Goal: Navigation & Orientation: Find specific page/section

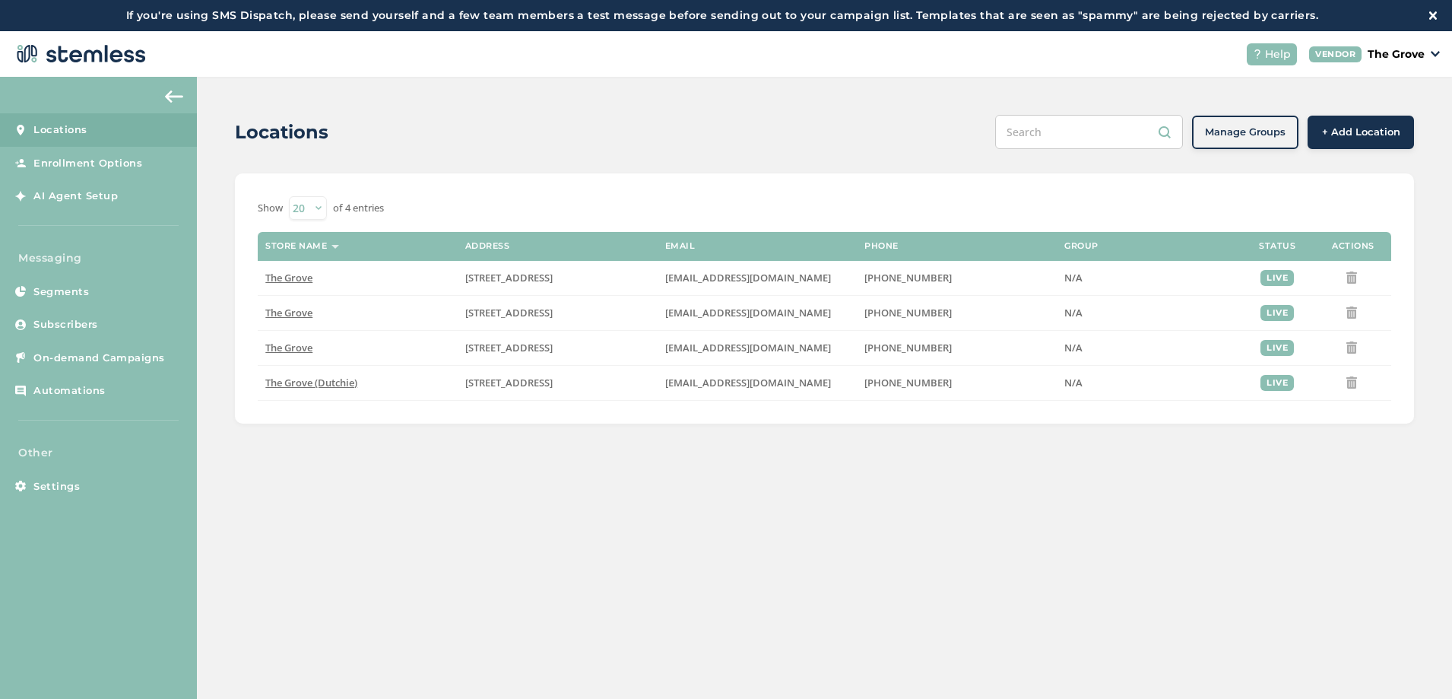
click at [224, 274] on div "Locations Manage Groups + Add Location Show 20 50 100 of 4 entries Store name A…" at bounding box center [824, 269] width 1255 height 385
click at [76, 479] on span "Settings" at bounding box center [56, 486] width 46 height 15
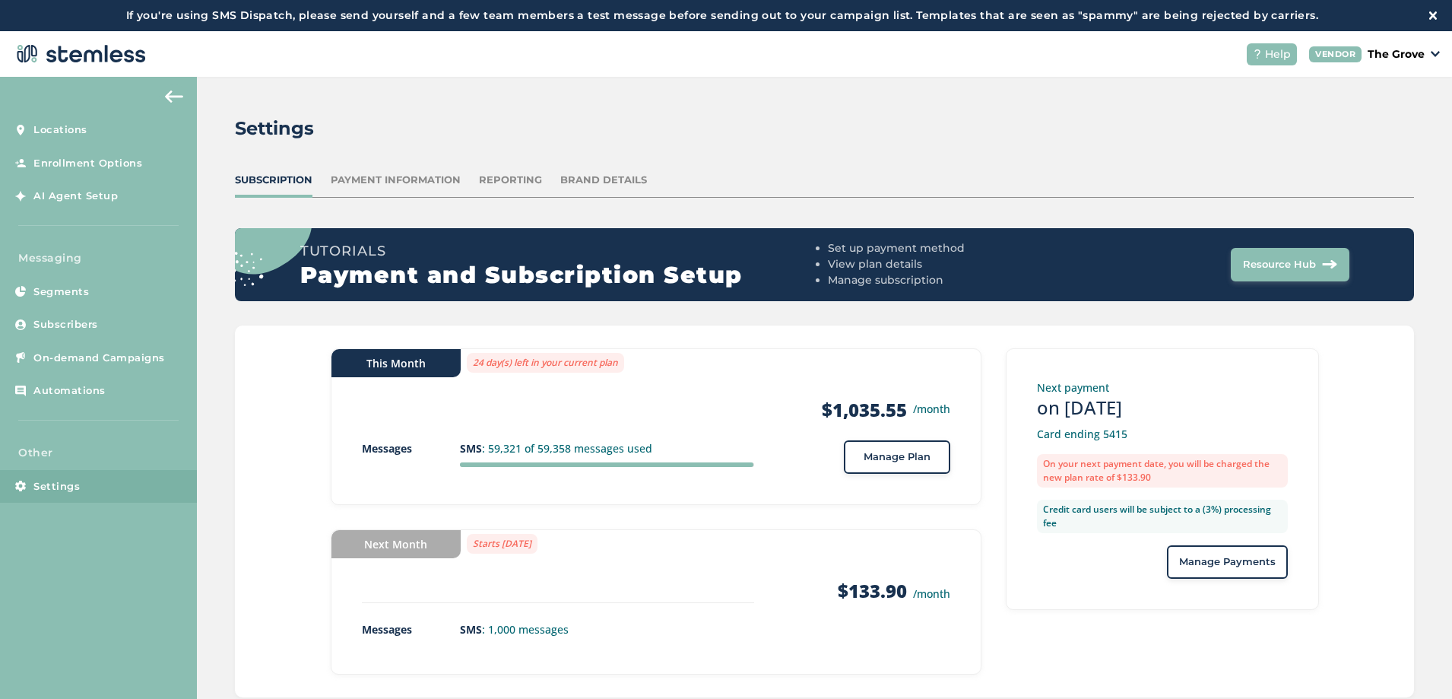
click at [218, 256] on div "Settings Subscription Payment Information Reporting Brand Details Tutorials Pay…" at bounding box center [824, 406] width 1255 height 659
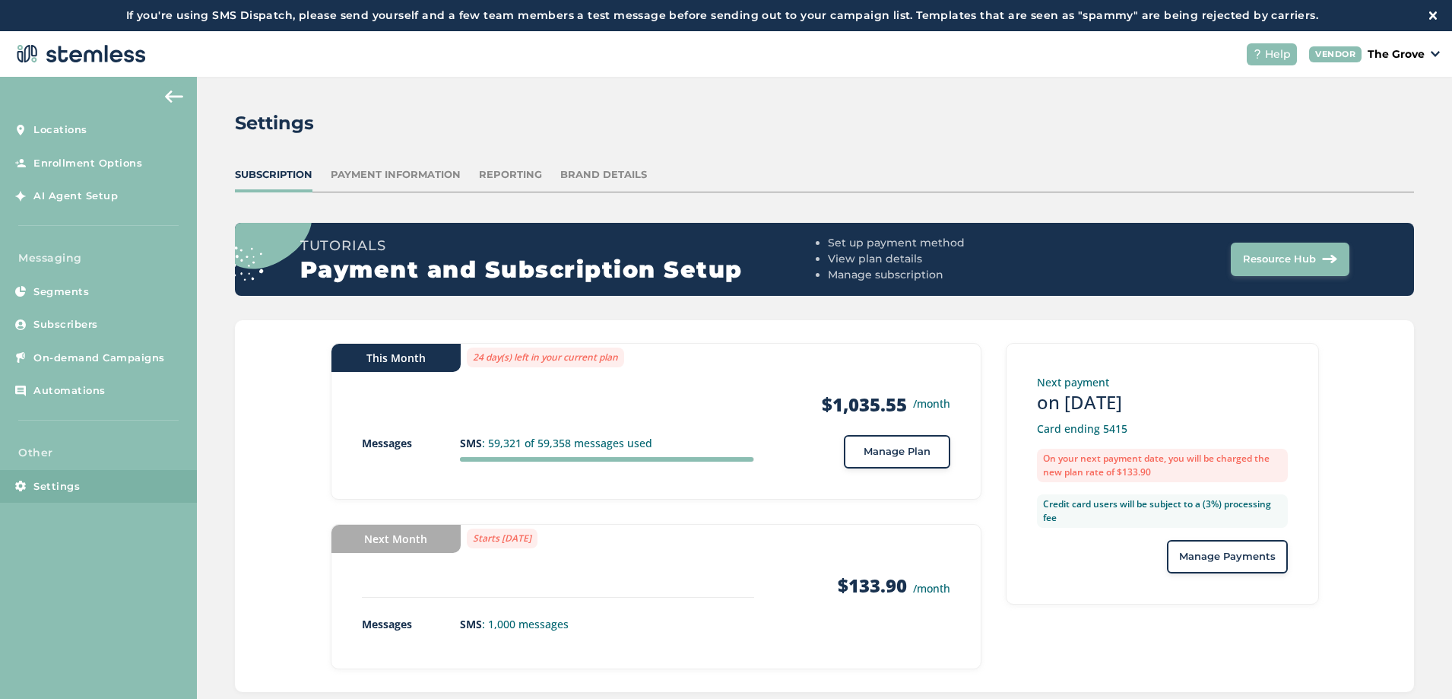
scroll to position [31, 0]
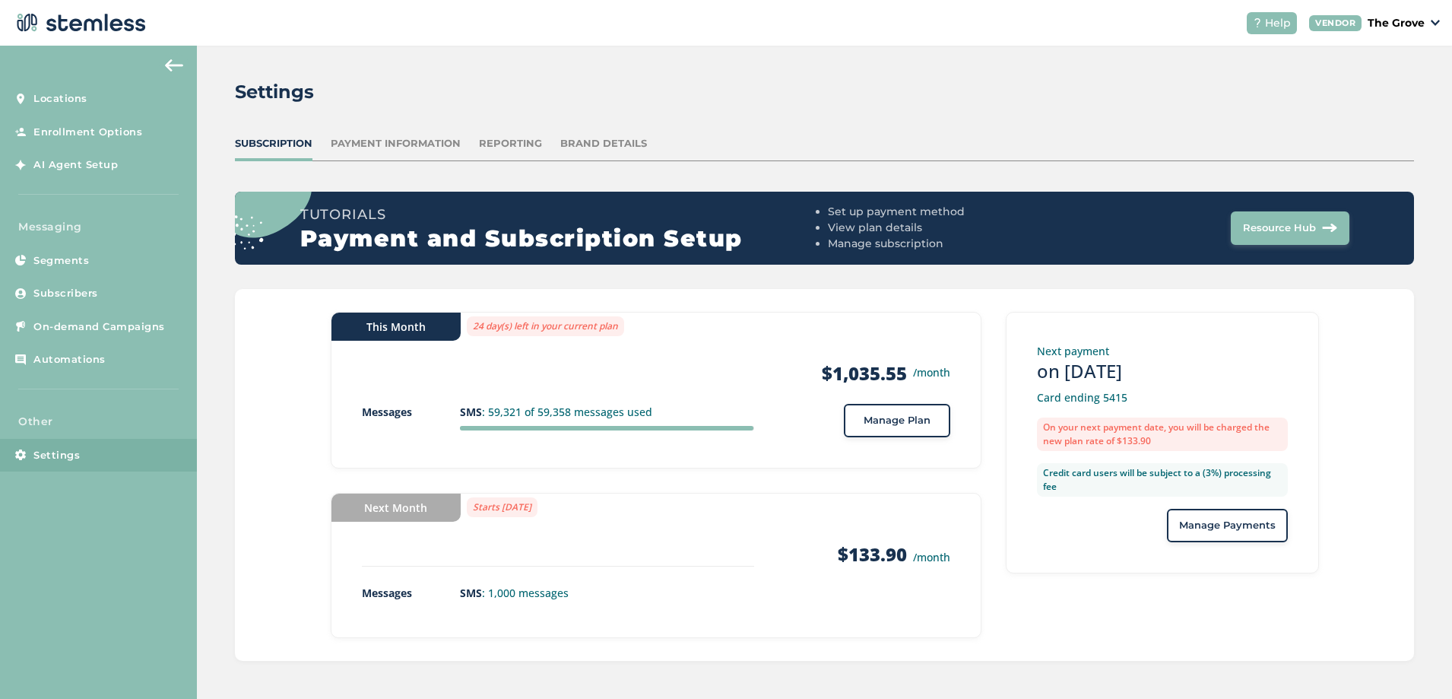
click at [262, 347] on div "This Month 24 day(s) left in your current plan Products $1,035.55 /month Messag…" at bounding box center [824, 475] width 1179 height 372
click at [71, 100] on span "Locations" at bounding box center [60, 98] width 54 height 15
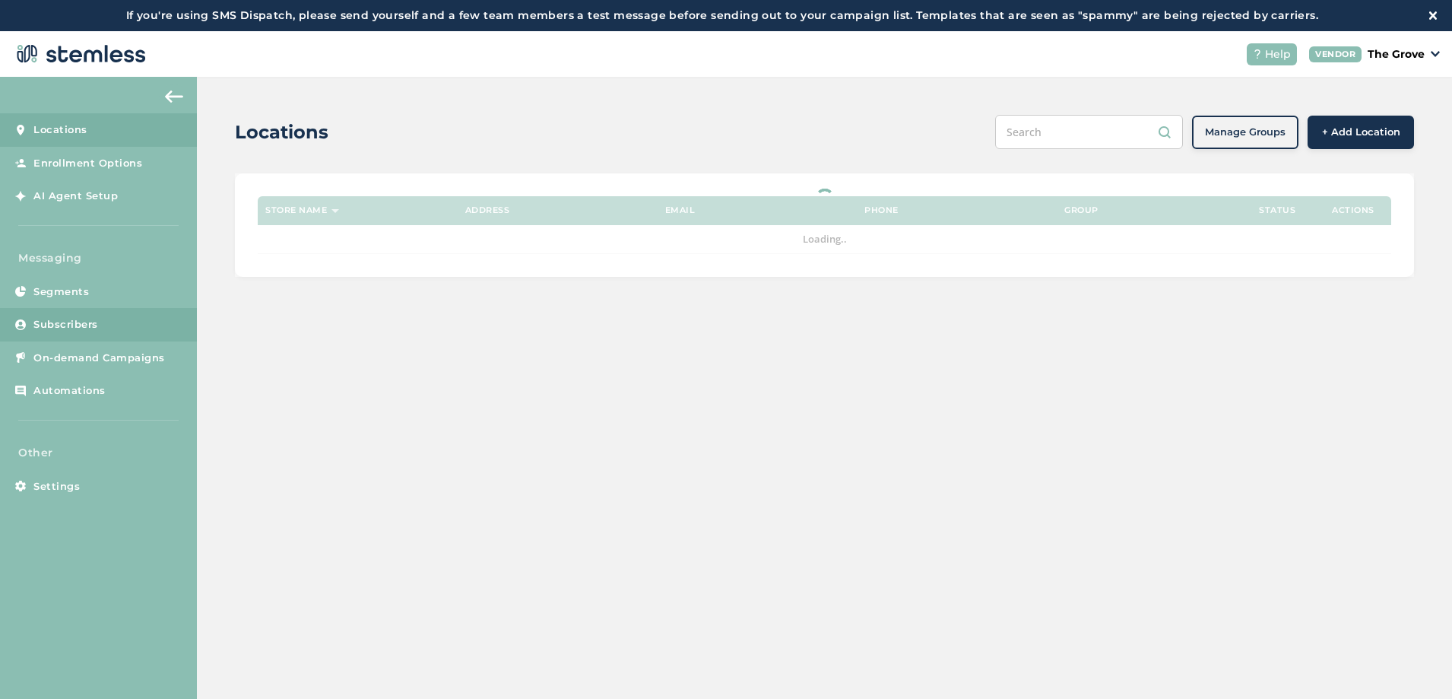
click at [90, 316] on link "Subscribers" at bounding box center [98, 324] width 197 height 33
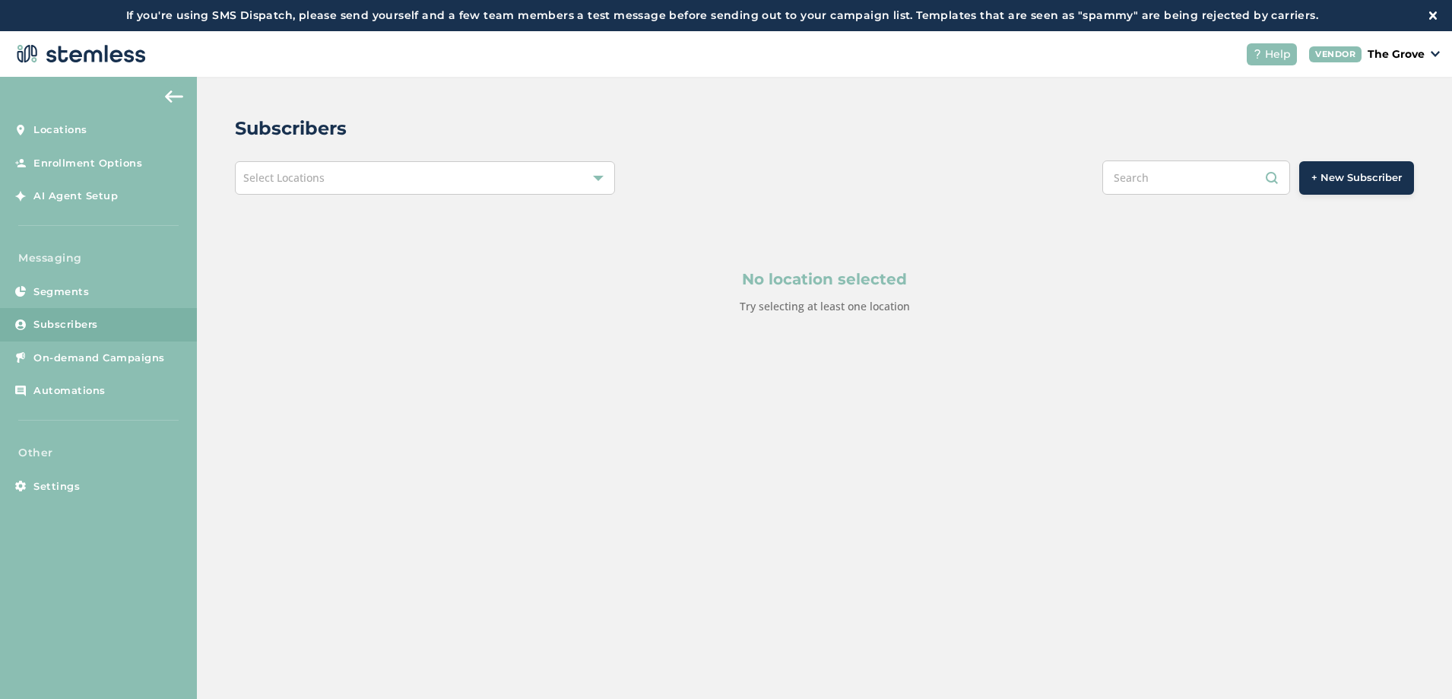
click at [322, 186] on div "Select Locations" at bounding box center [425, 177] width 380 height 33
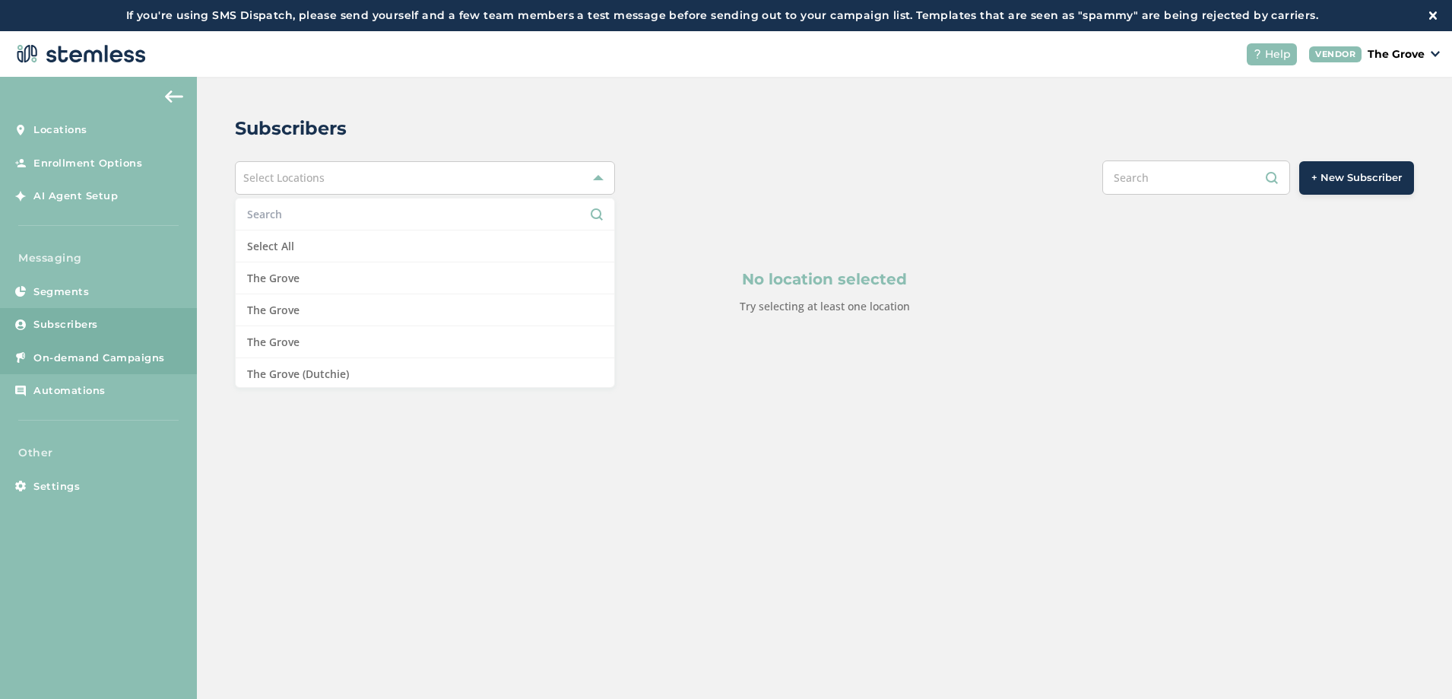
click at [78, 352] on span "On-demand Campaigns" at bounding box center [99, 358] width 132 height 15
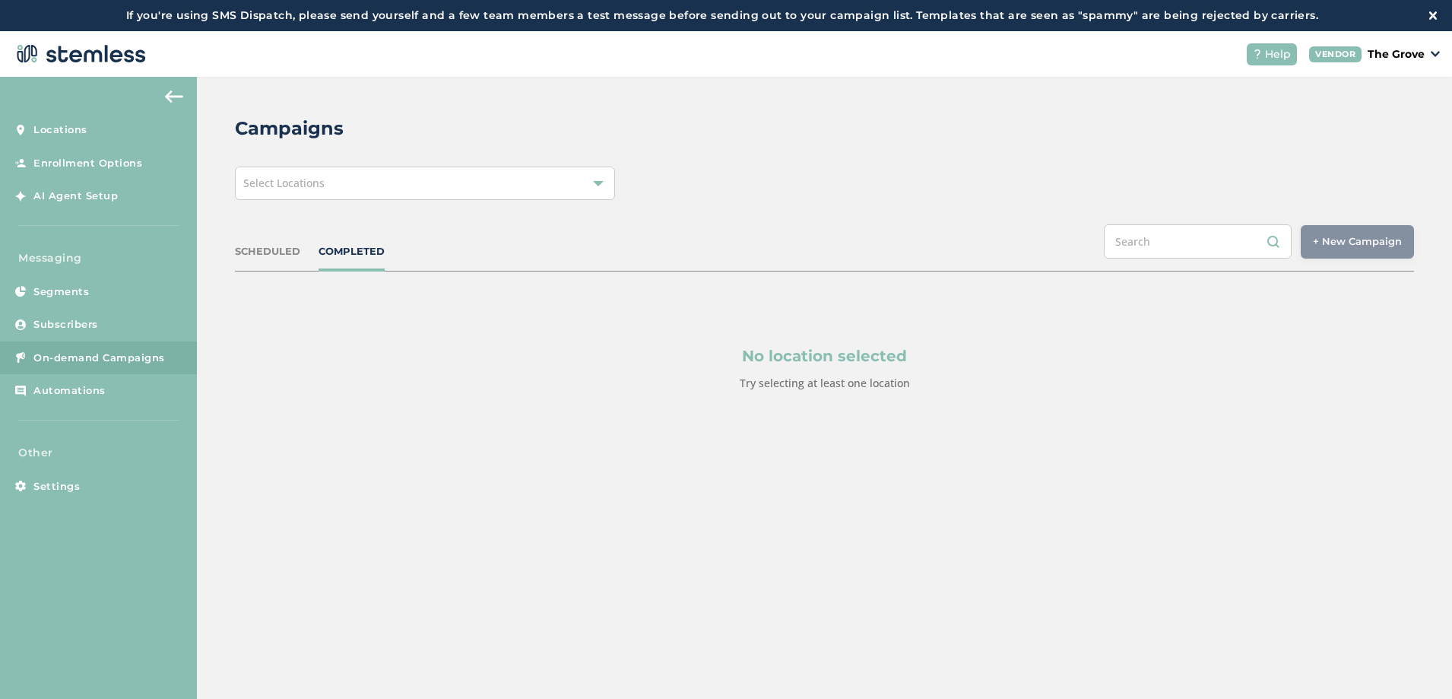
click at [363, 182] on div "Select Locations" at bounding box center [425, 183] width 380 height 33
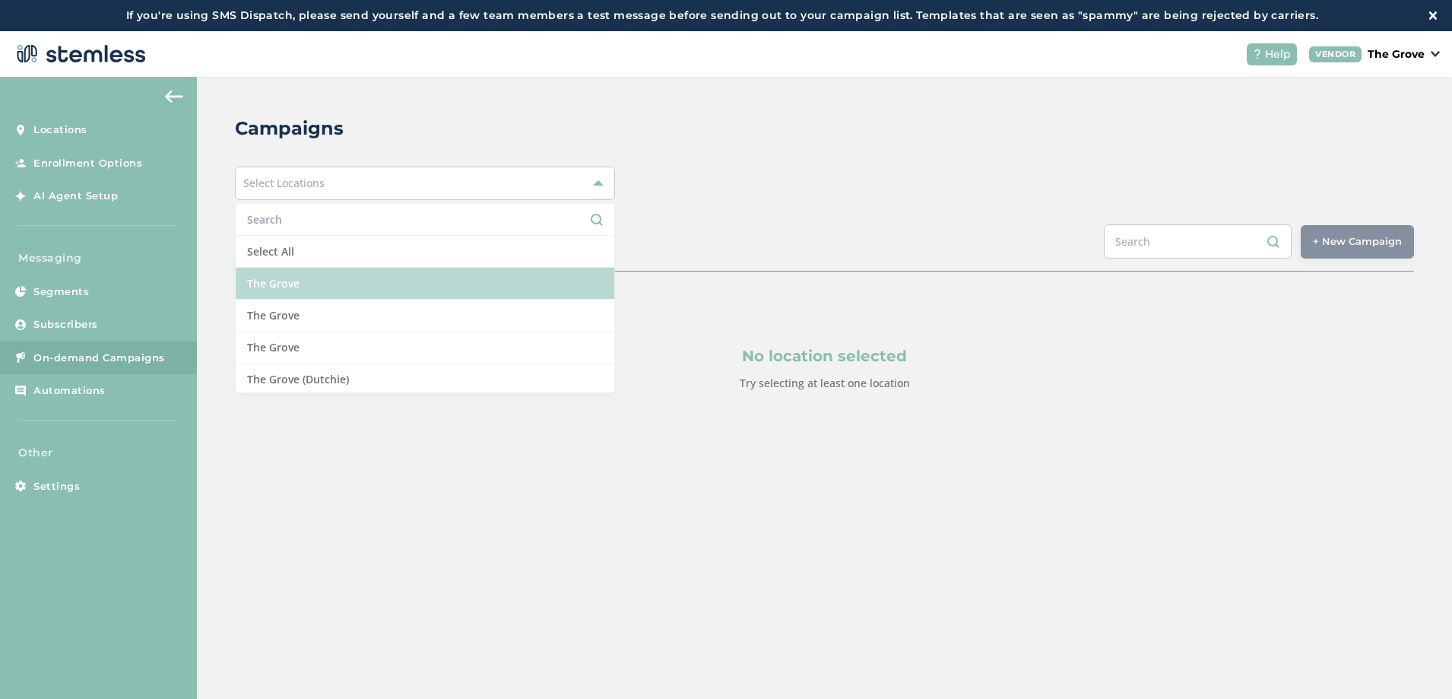
click at [307, 276] on li "The Grove" at bounding box center [425, 284] width 379 height 32
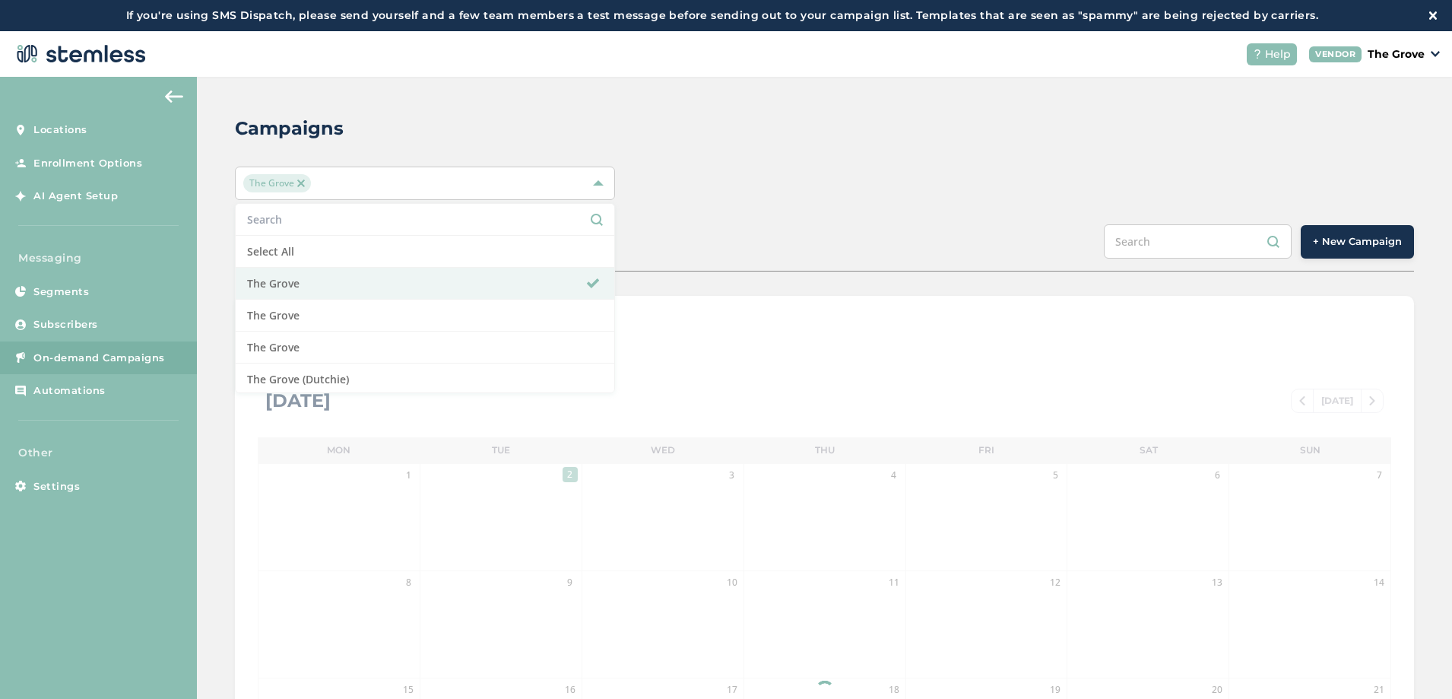
click at [673, 188] on div "The Grove Select All [GEOGRAPHIC_DATA] [GEOGRAPHIC_DATA] [GEOGRAPHIC_DATA] (Dut…" at bounding box center [824, 183] width 1179 height 33
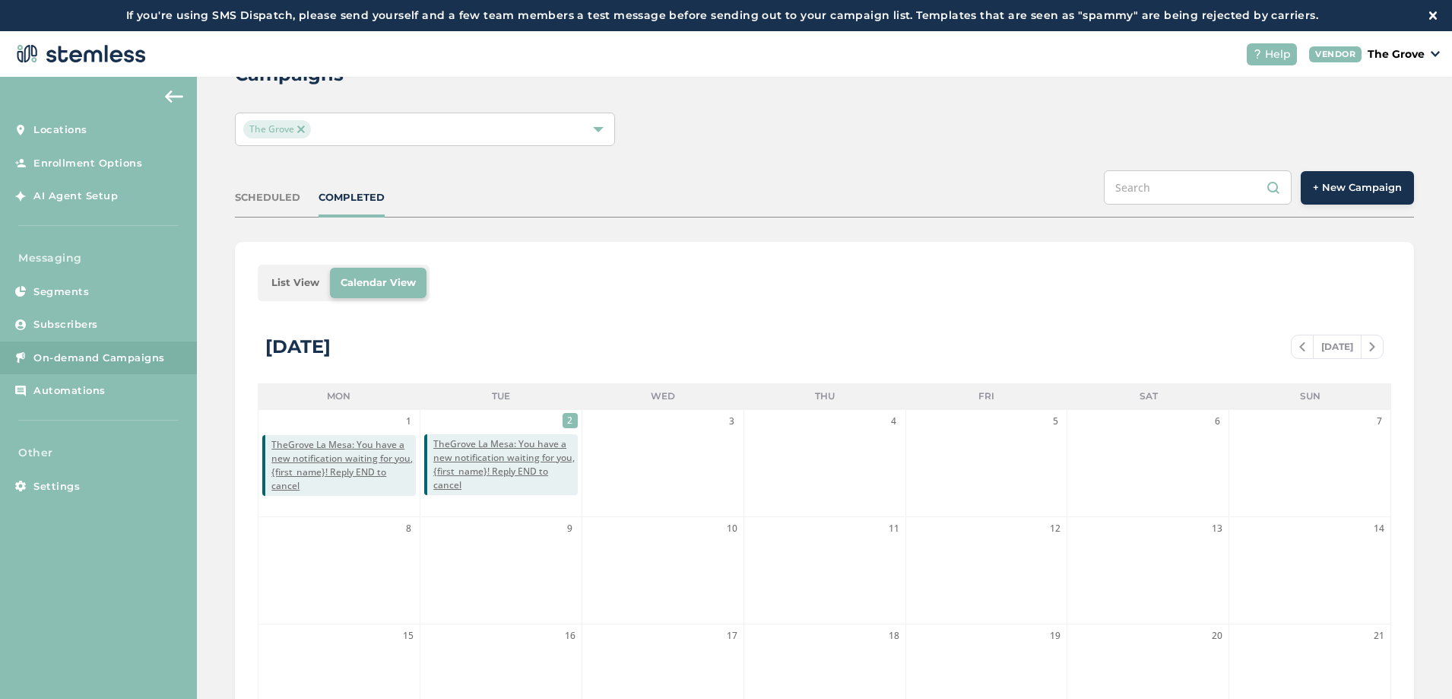
scroll to position [91, 0]
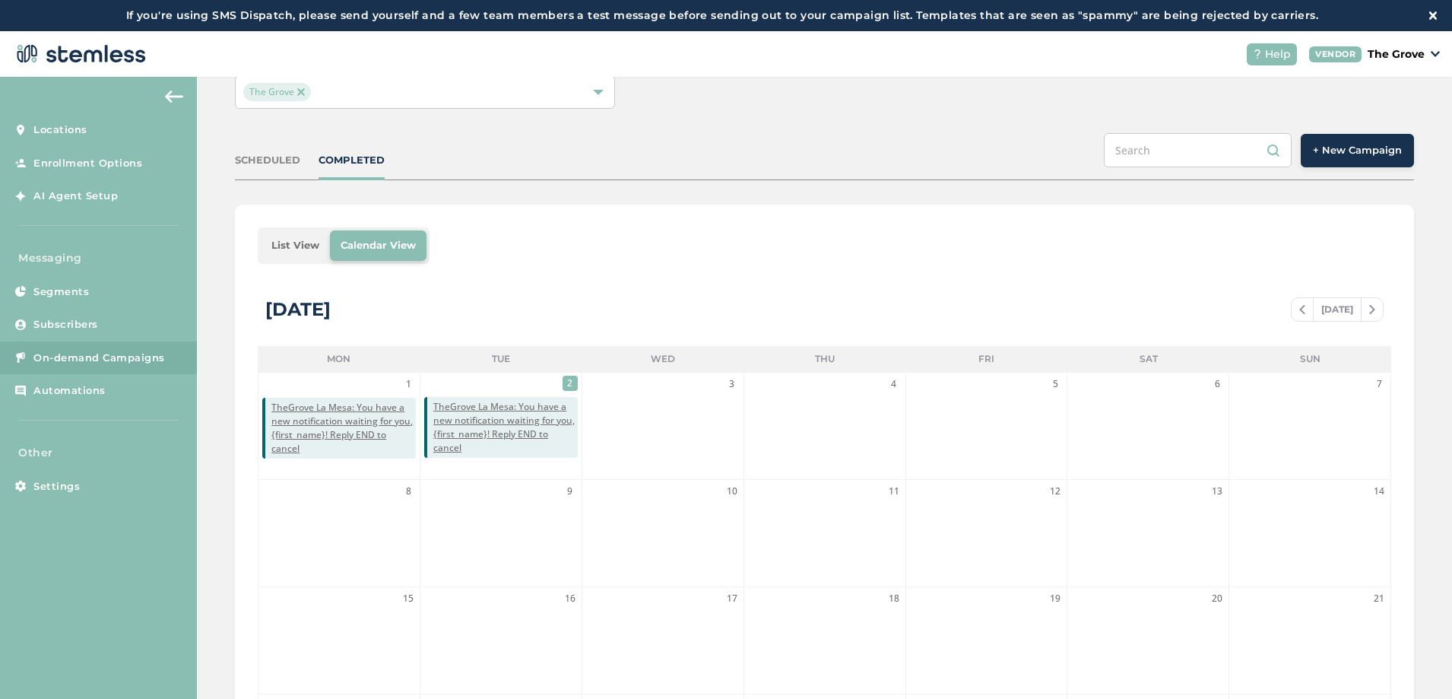
click at [515, 103] on div "The Grove" at bounding box center [425, 91] width 380 height 33
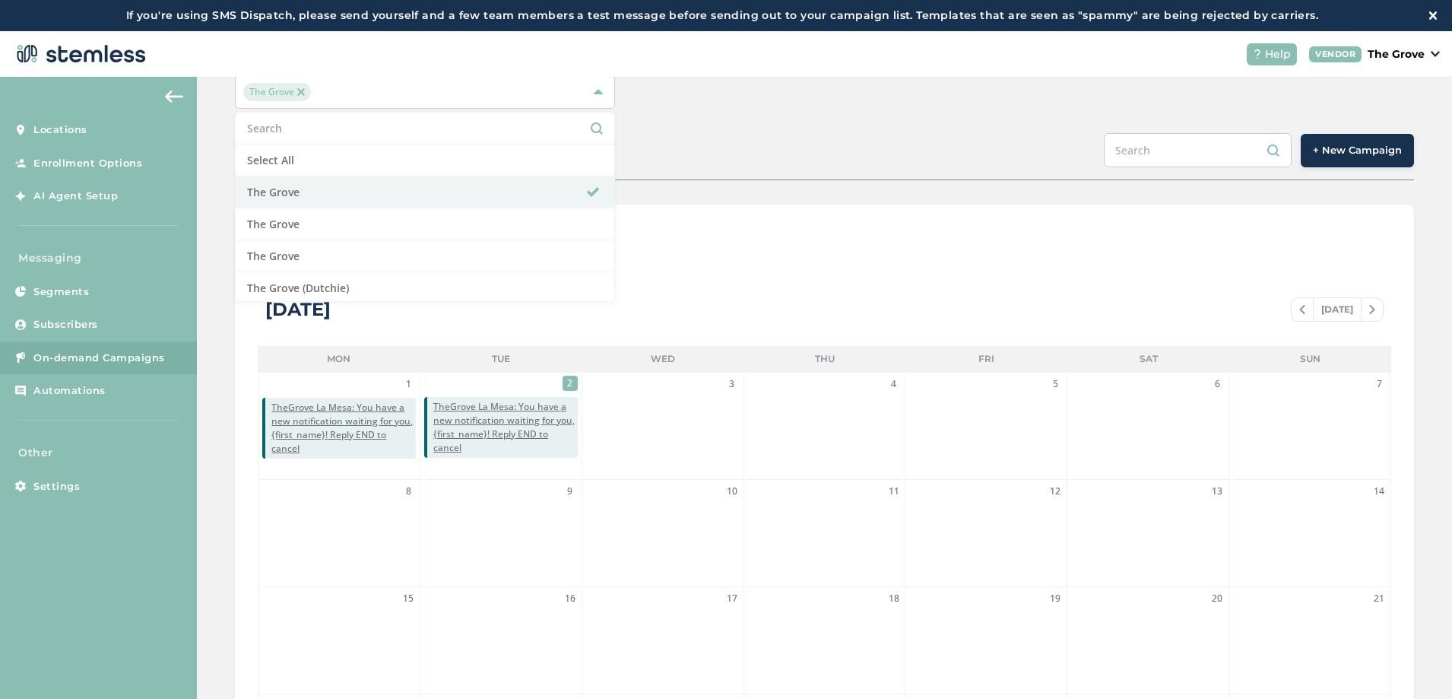
click at [325, 194] on li "The Grove" at bounding box center [425, 192] width 379 height 32
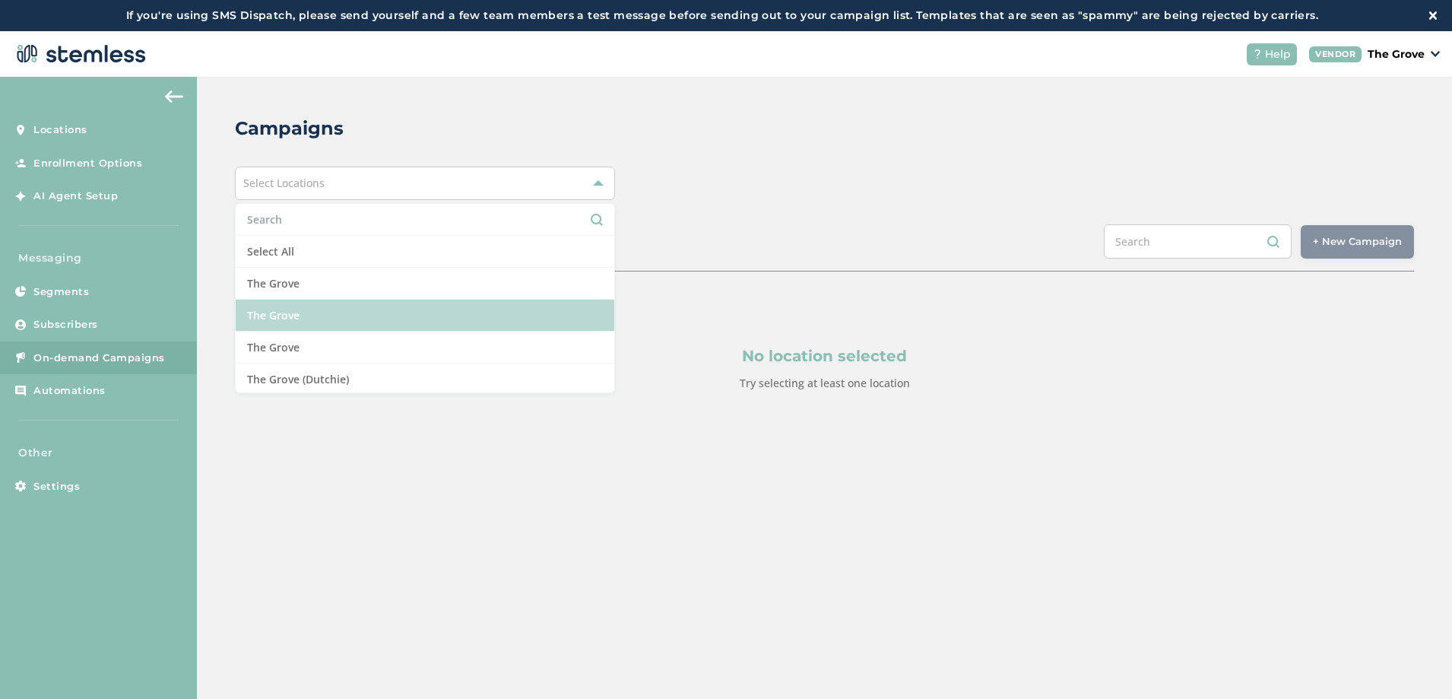
click at [291, 312] on li "The Grove" at bounding box center [425, 316] width 379 height 32
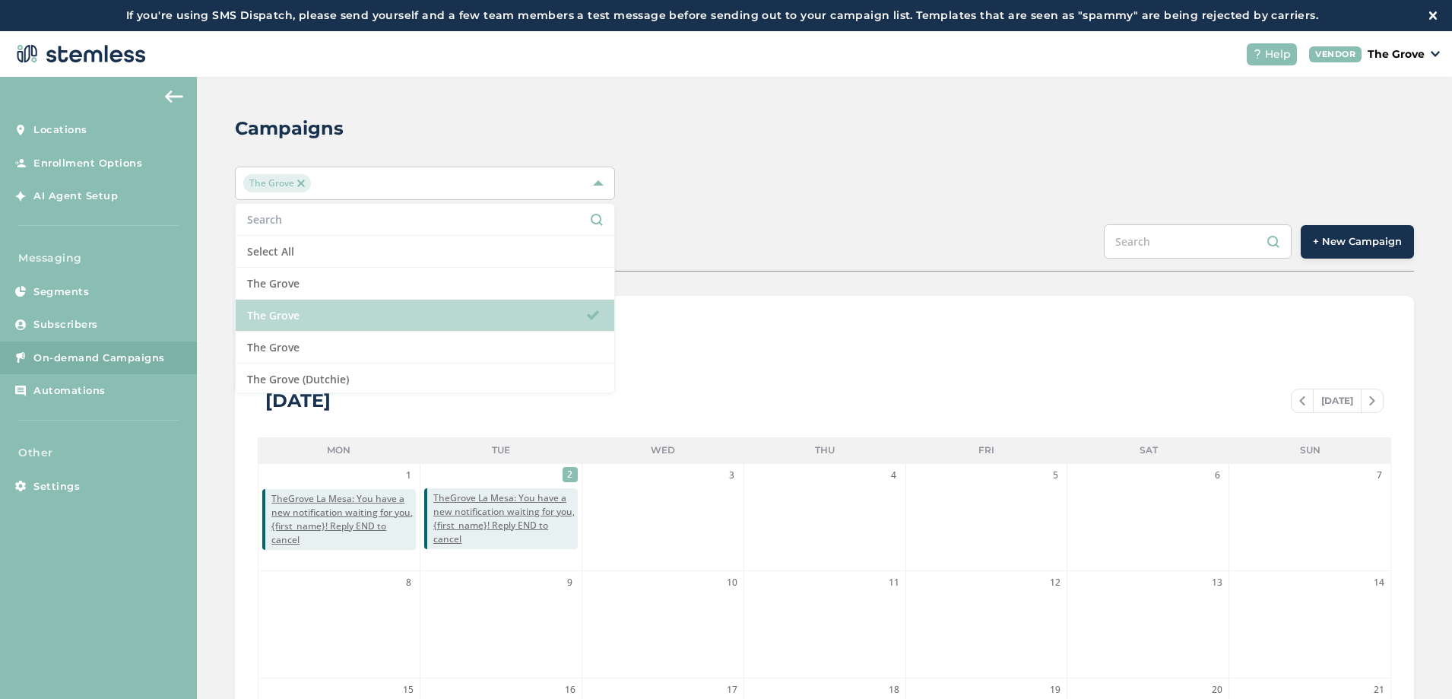
click at [538, 308] on li "The Grove" at bounding box center [425, 316] width 379 height 32
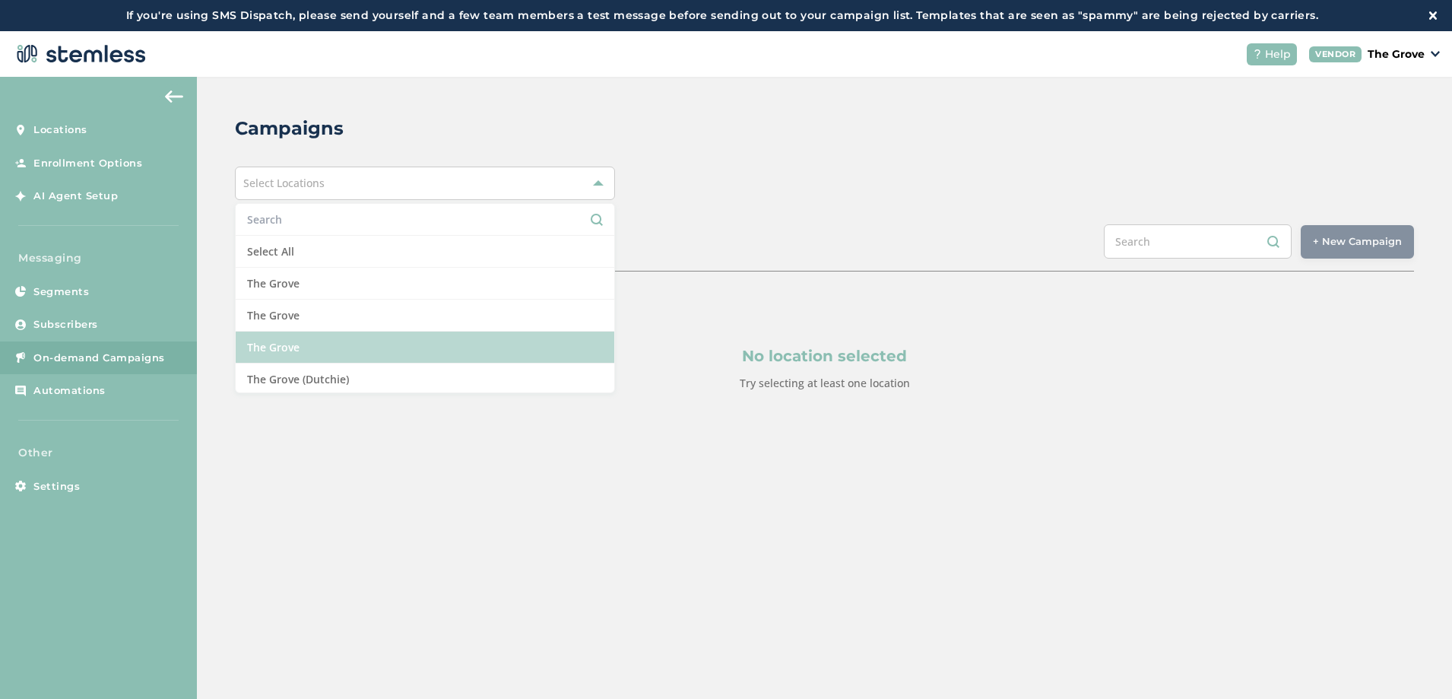
click at [353, 338] on li "The Grove" at bounding box center [425, 348] width 379 height 32
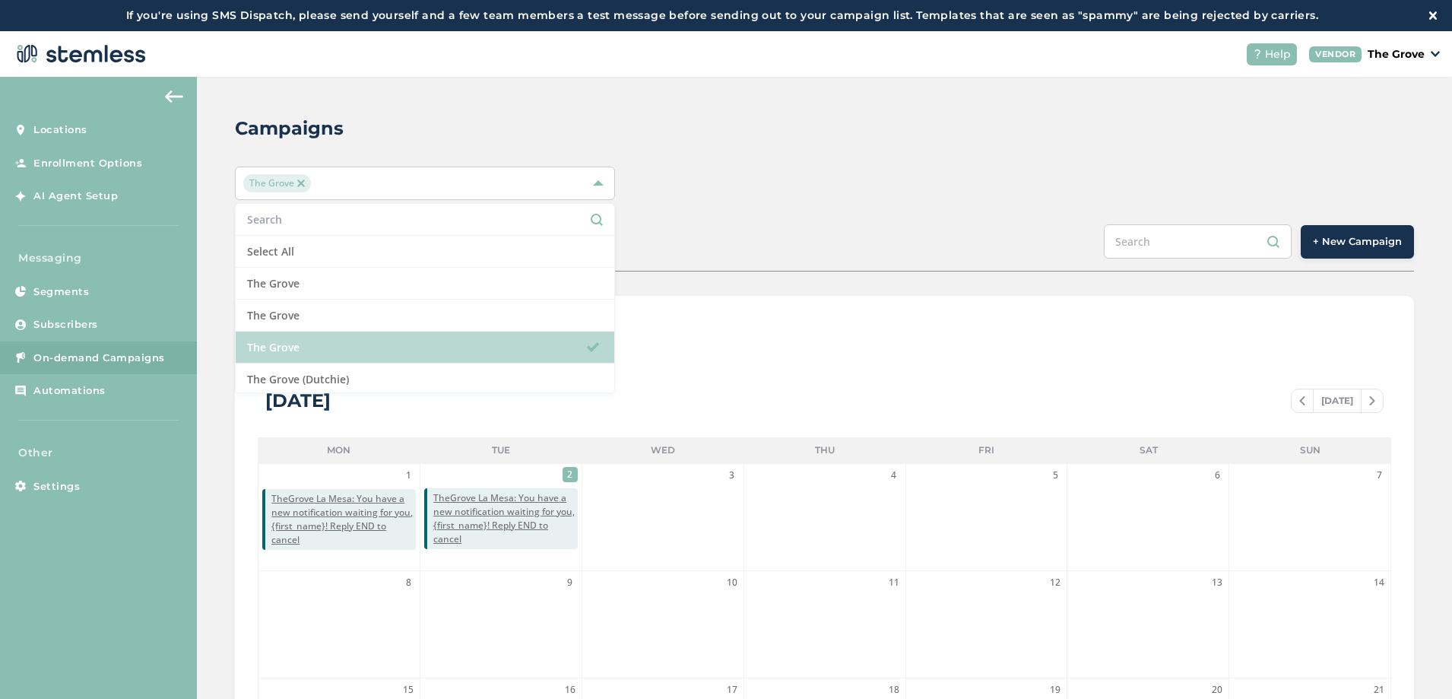
click at [548, 348] on li "The Grove" at bounding box center [425, 348] width 379 height 32
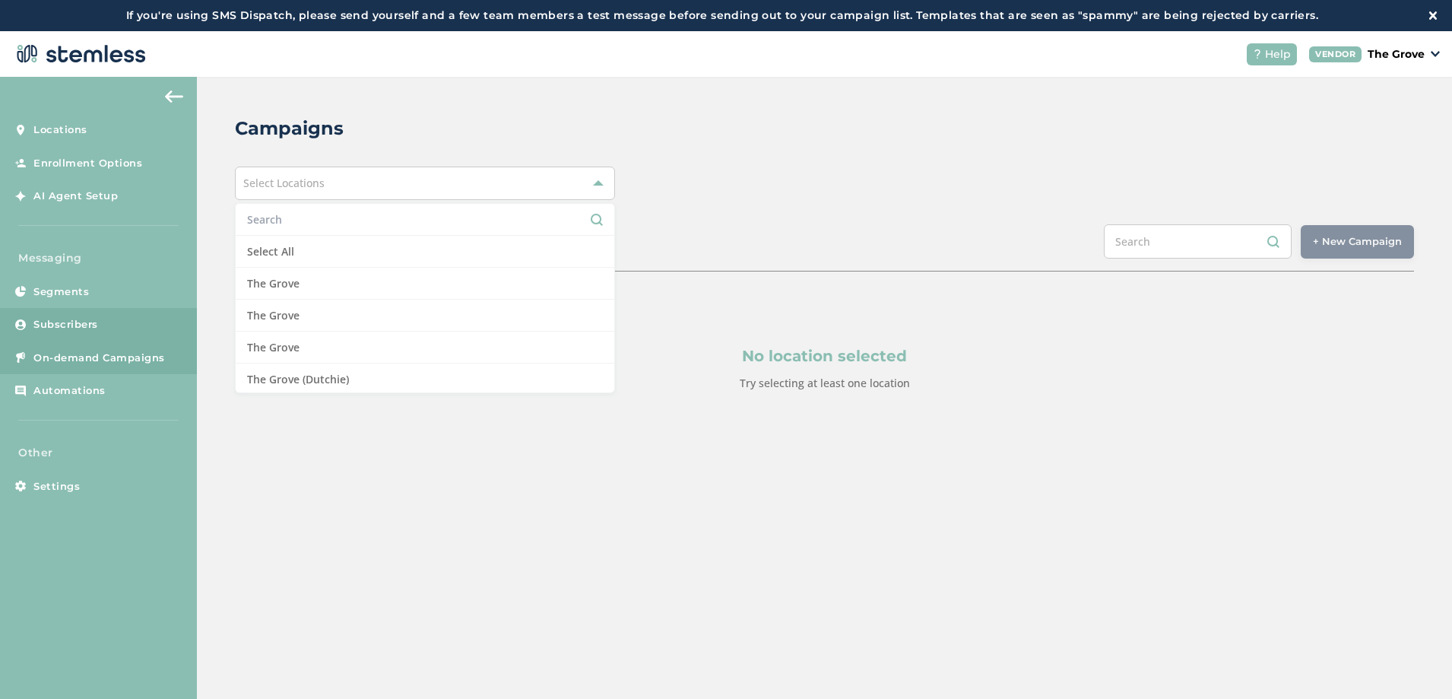
click at [110, 325] on link "Subscribers" at bounding box center [98, 324] width 197 height 33
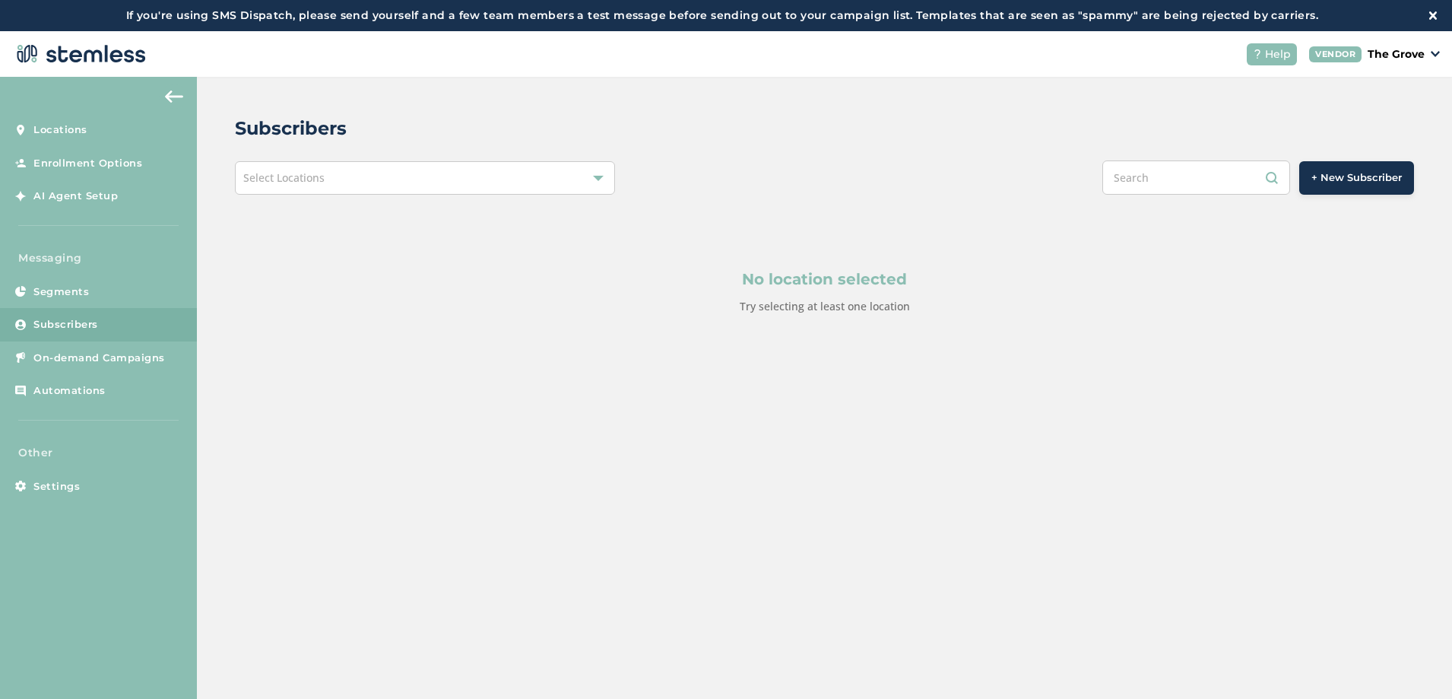
click at [354, 184] on div "Select Locations" at bounding box center [425, 177] width 380 height 33
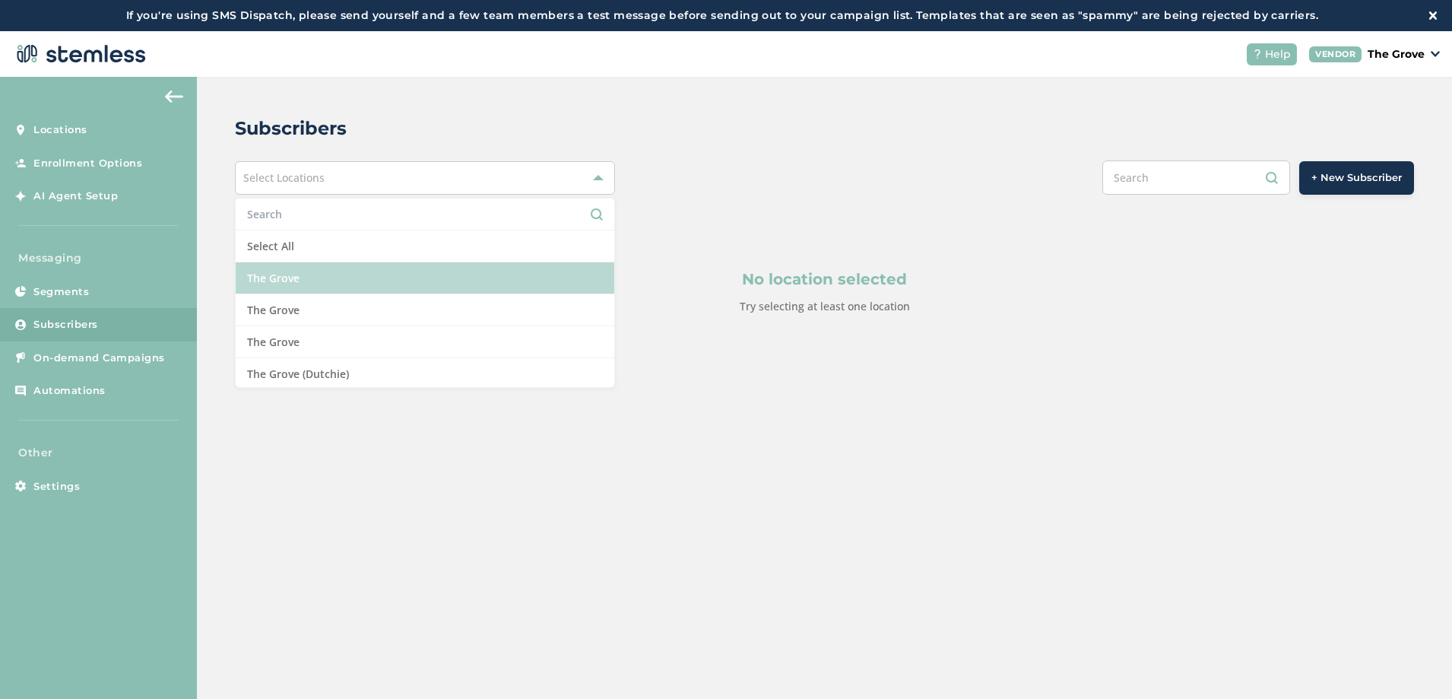
click at [301, 284] on li "The Grove" at bounding box center [425, 278] width 379 height 32
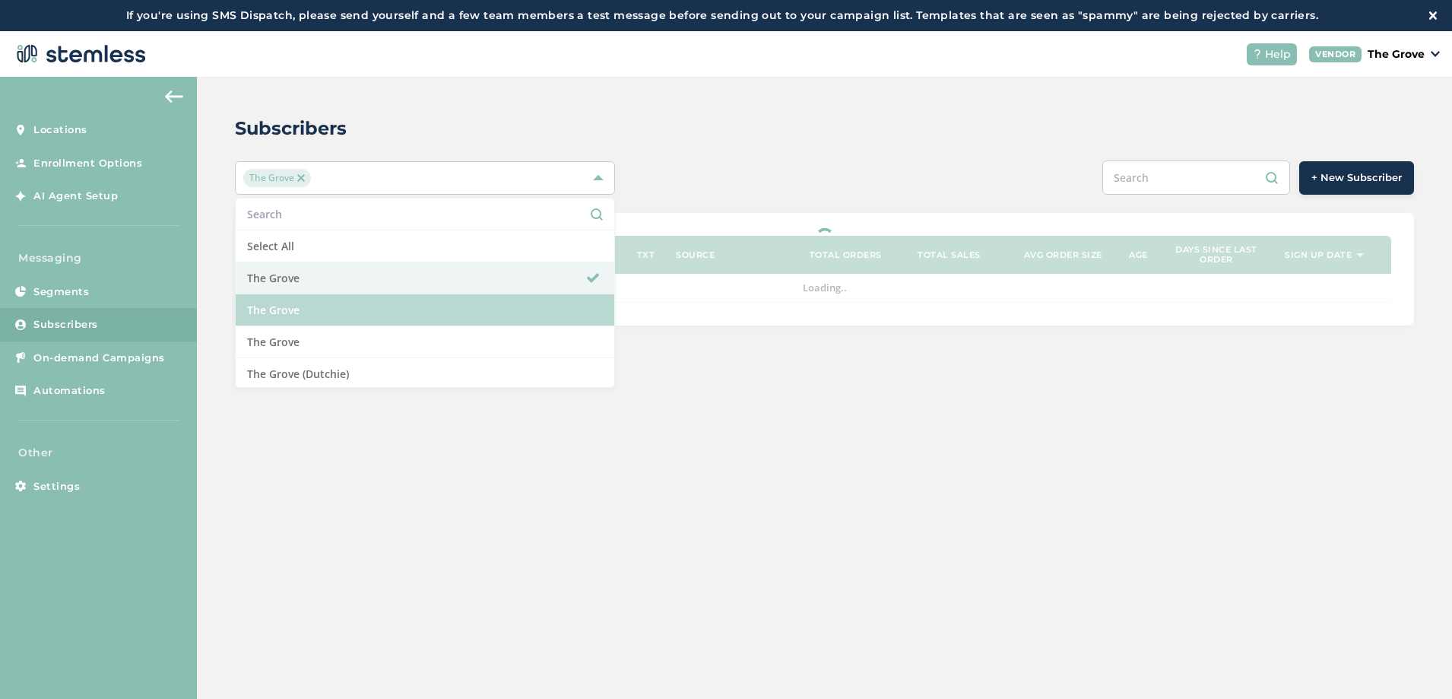
click at [289, 306] on li "The Grove" at bounding box center [425, 310] width 379 height 32
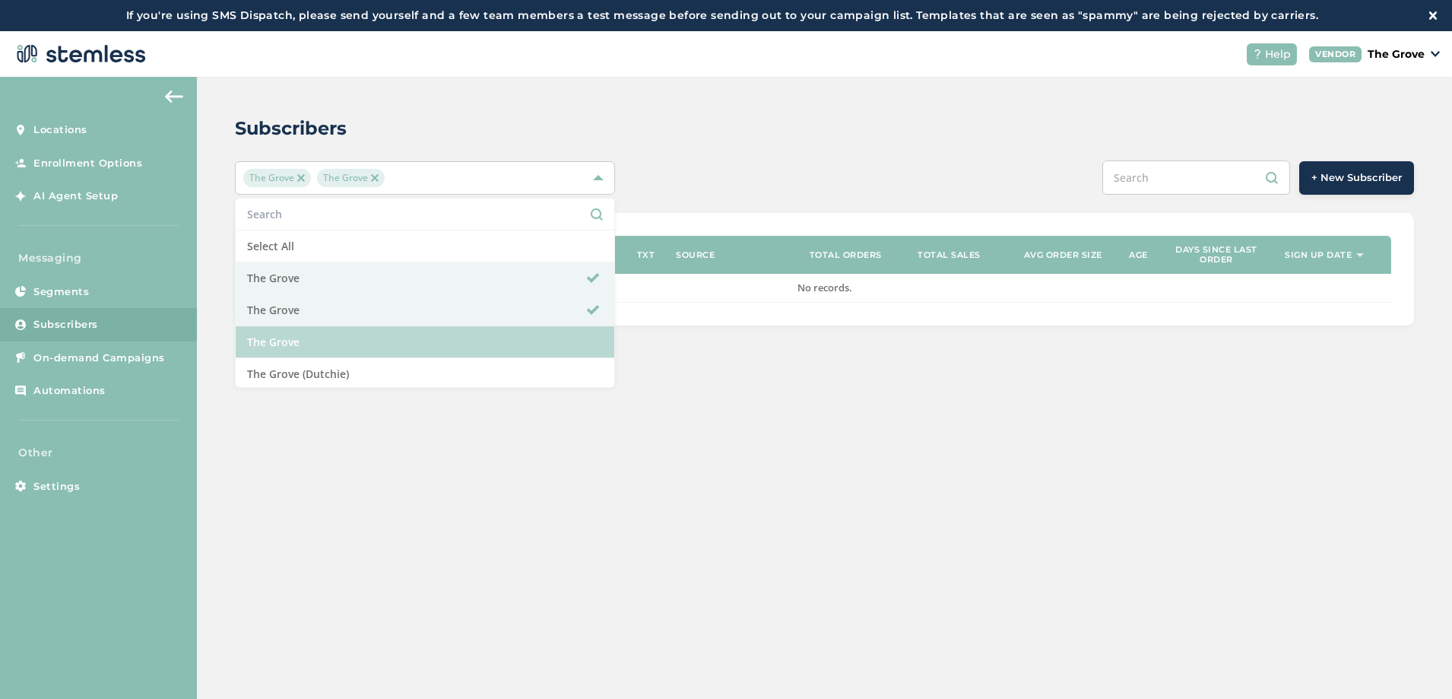
click at [288, 344] on li "The Grove" at bounding box center [425, 342] width 379 height 32
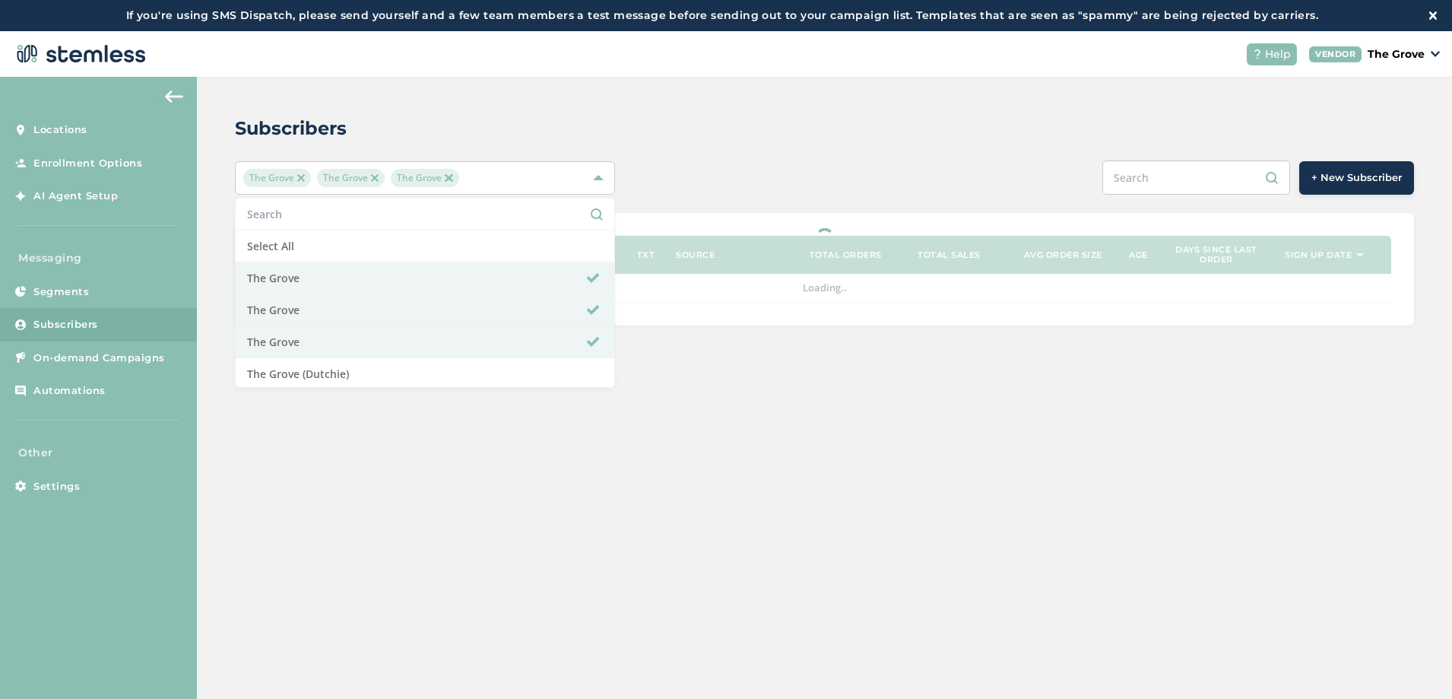
click at [760, 133] on div "Subscribers" at bounding box center [818, 128] width 1167 height 27
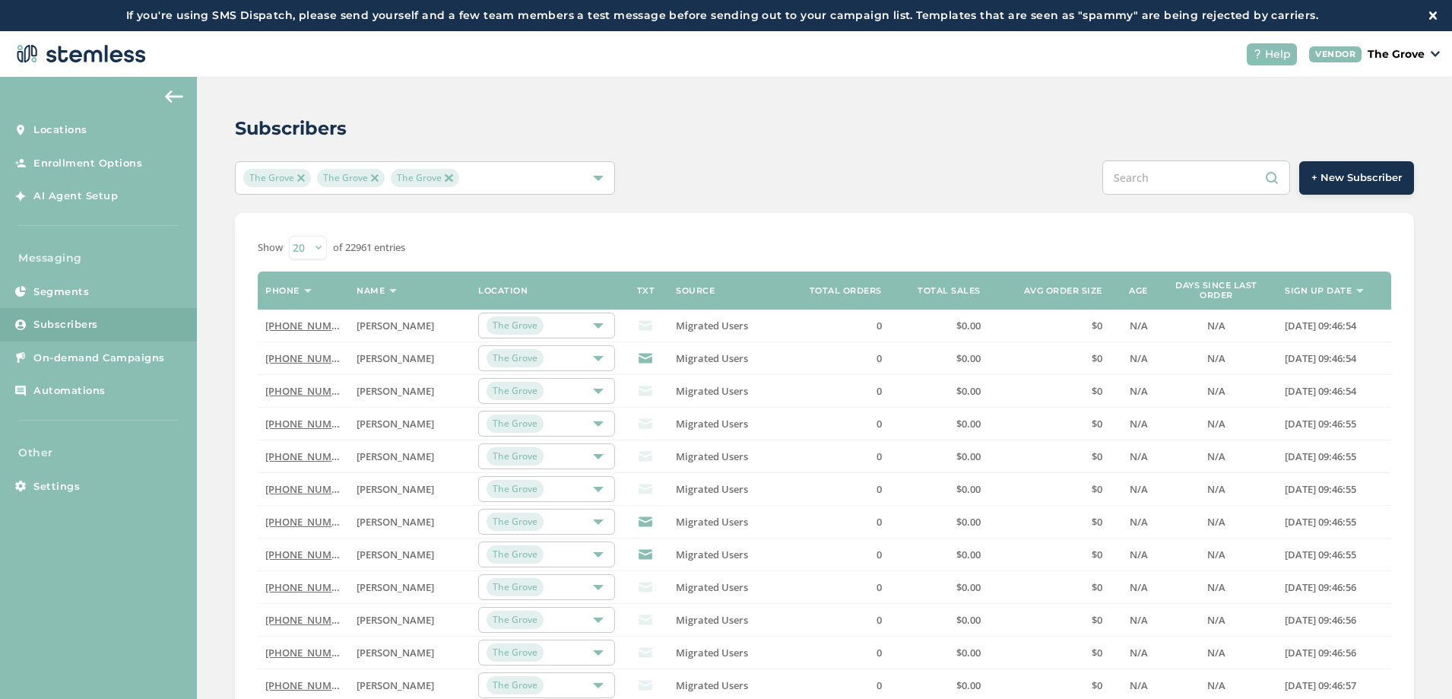
click at [448, 178] on img at bounding box center [449, 178] width 8 height 8
click at [376, 179] on img at bounding box center [375, 178] width 8 height 8
click at [300, 176] on img at bounding box center [301, 178] width 8 height 8
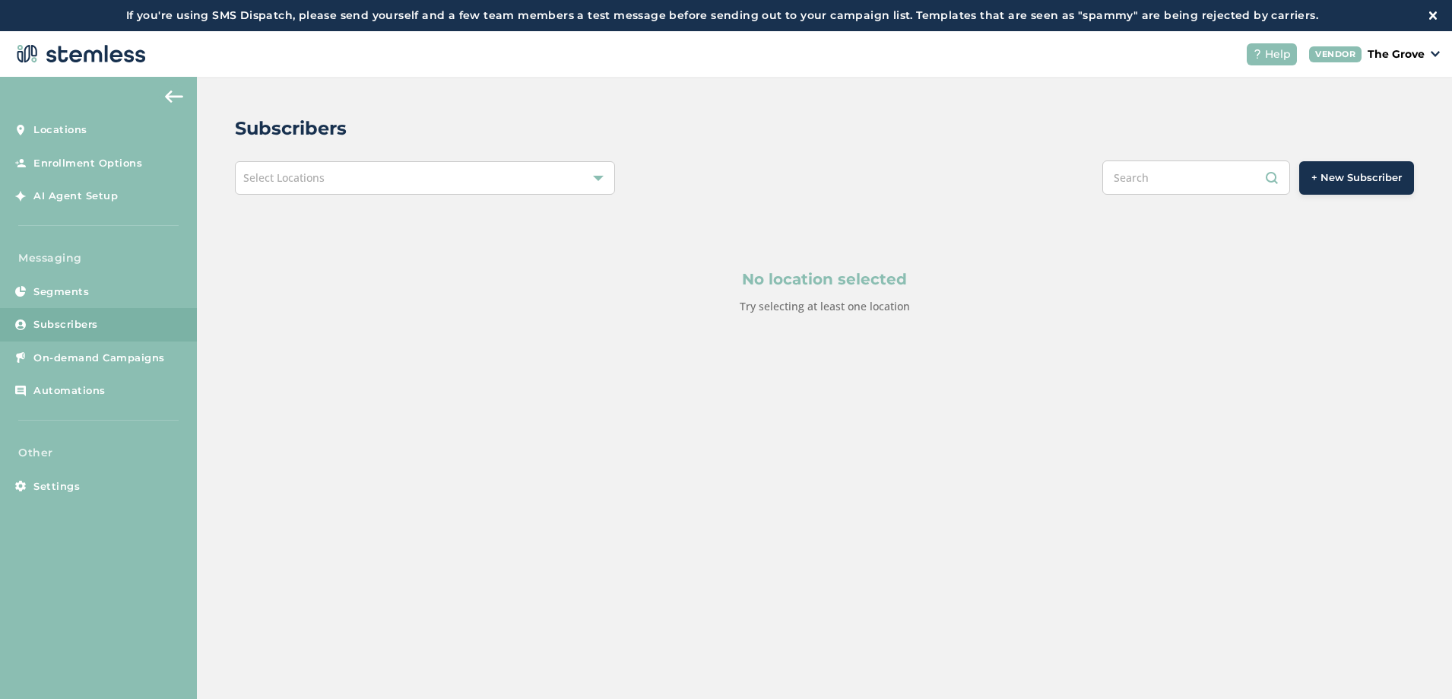
click at [357, 176] on div "Select Locations" at bounding box center [425, 177] width 380 height 33
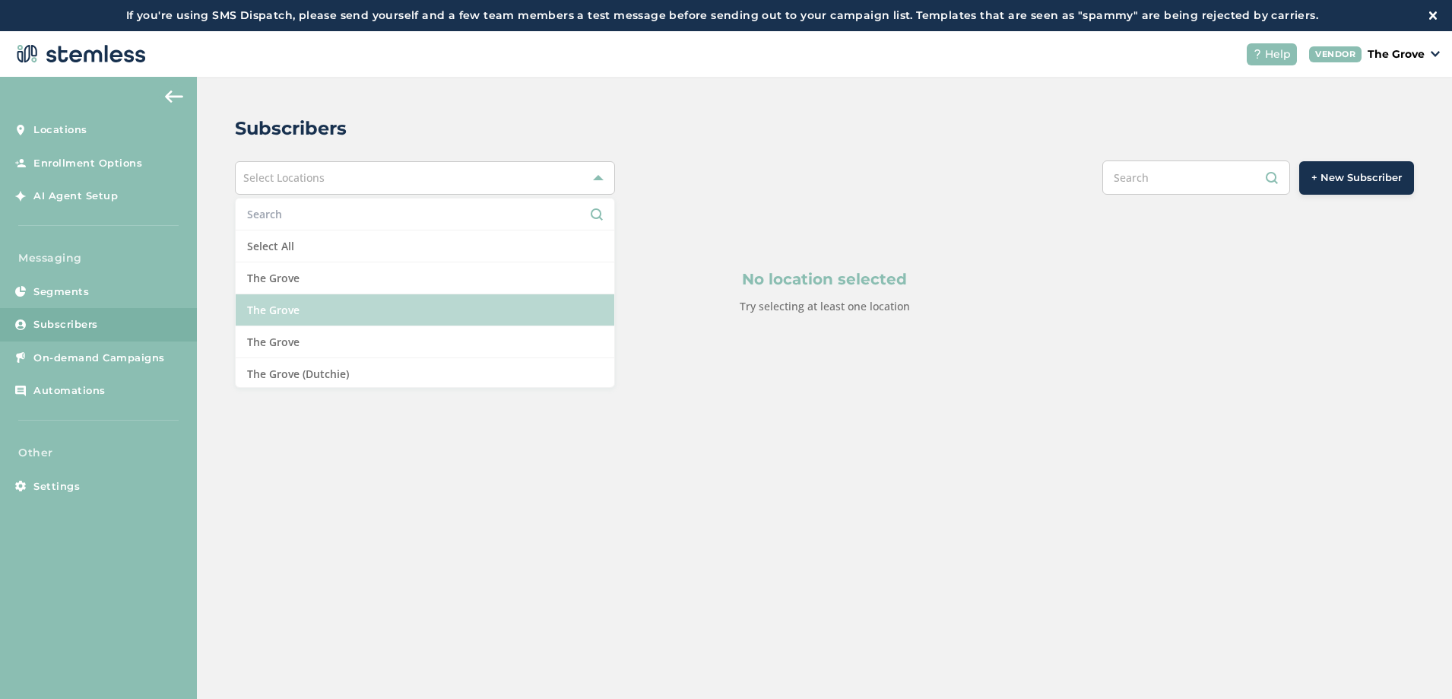
click at [318, 311] on li "The Grove" at bounding box center [425, 310] width 379 height 32
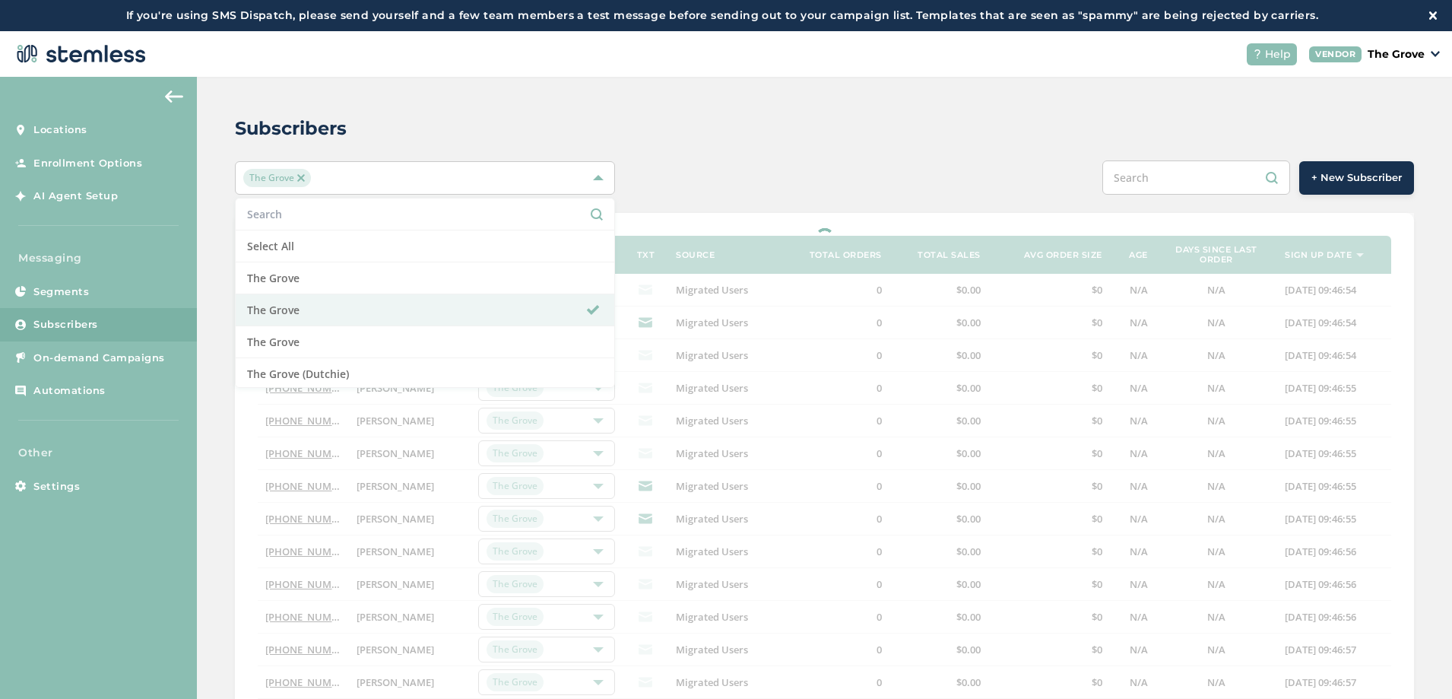
click at [467, 120] on div "Subscribers" at bounding box center [818, 128] width 1167 height 27
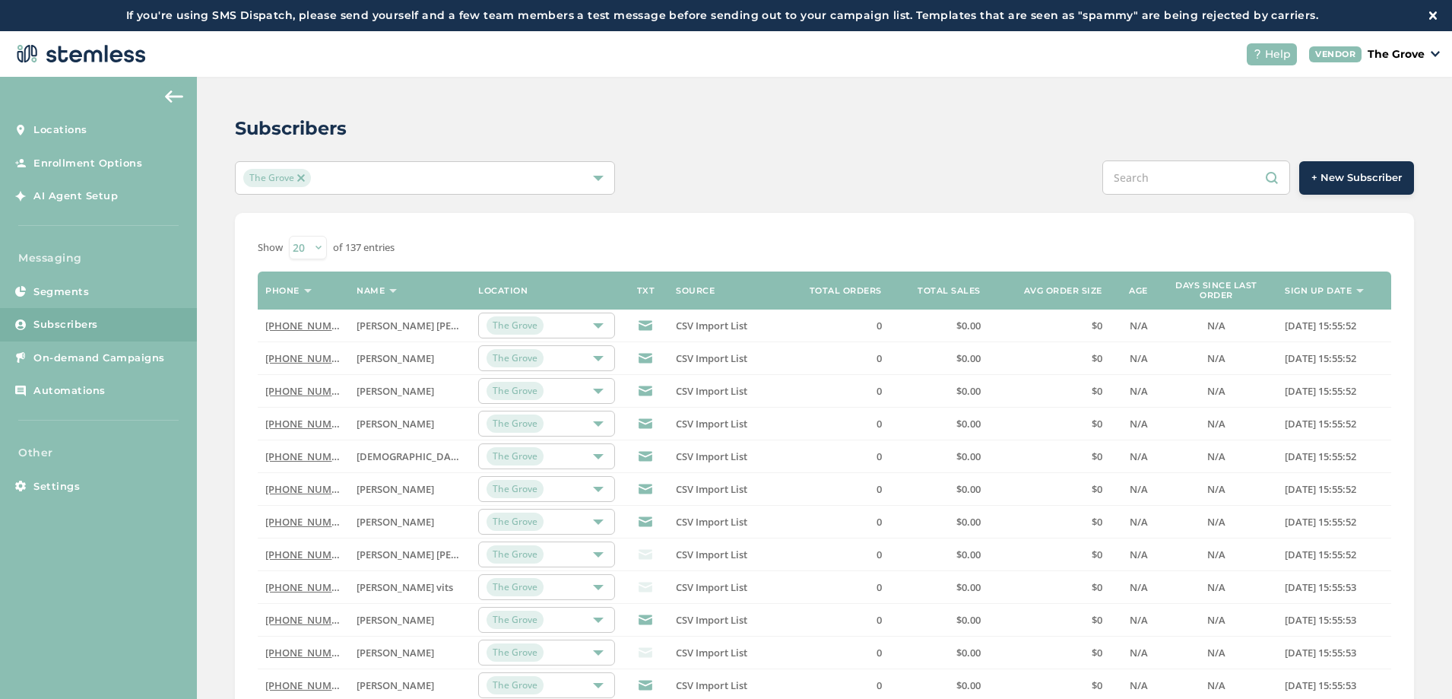
click at [300, 176] on img at bounding box center [301, 178] width 8 height 8
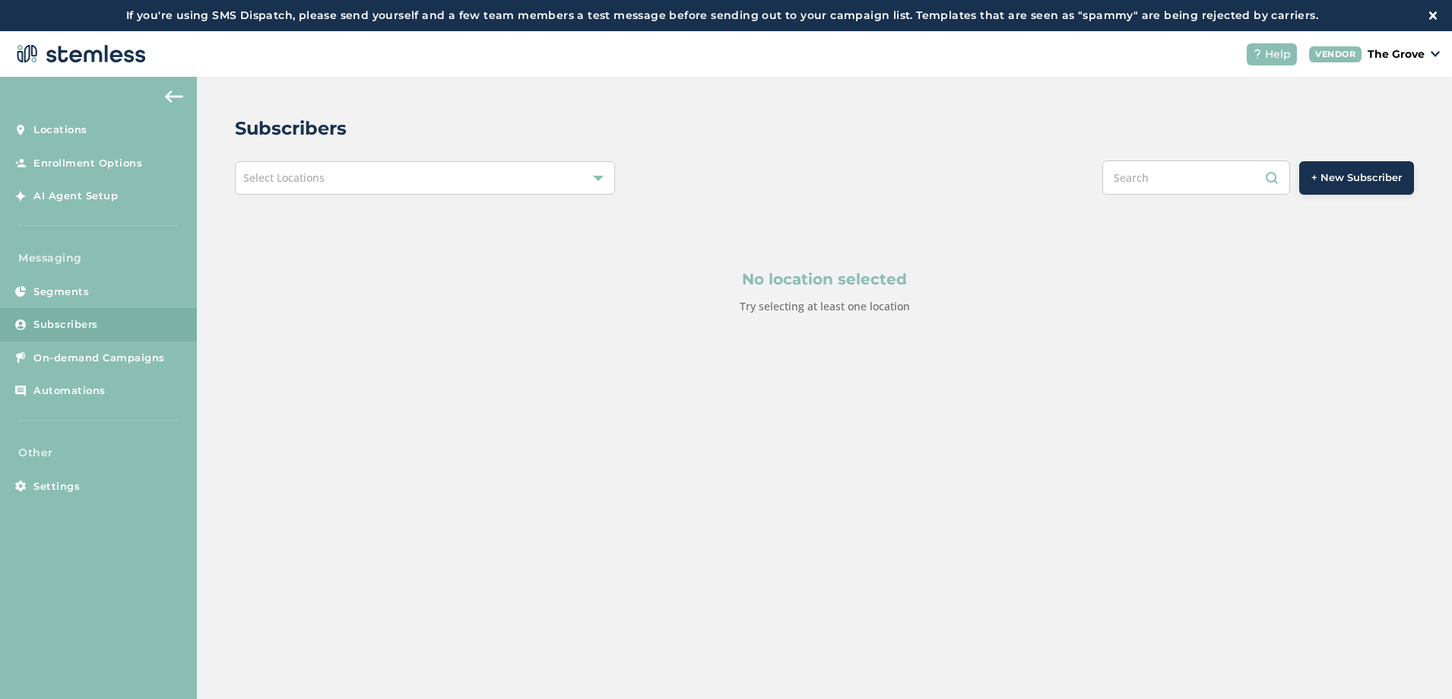
click at [312, 184] on span "Select Locations" at bounding box center [283, 177] width 81 height 14
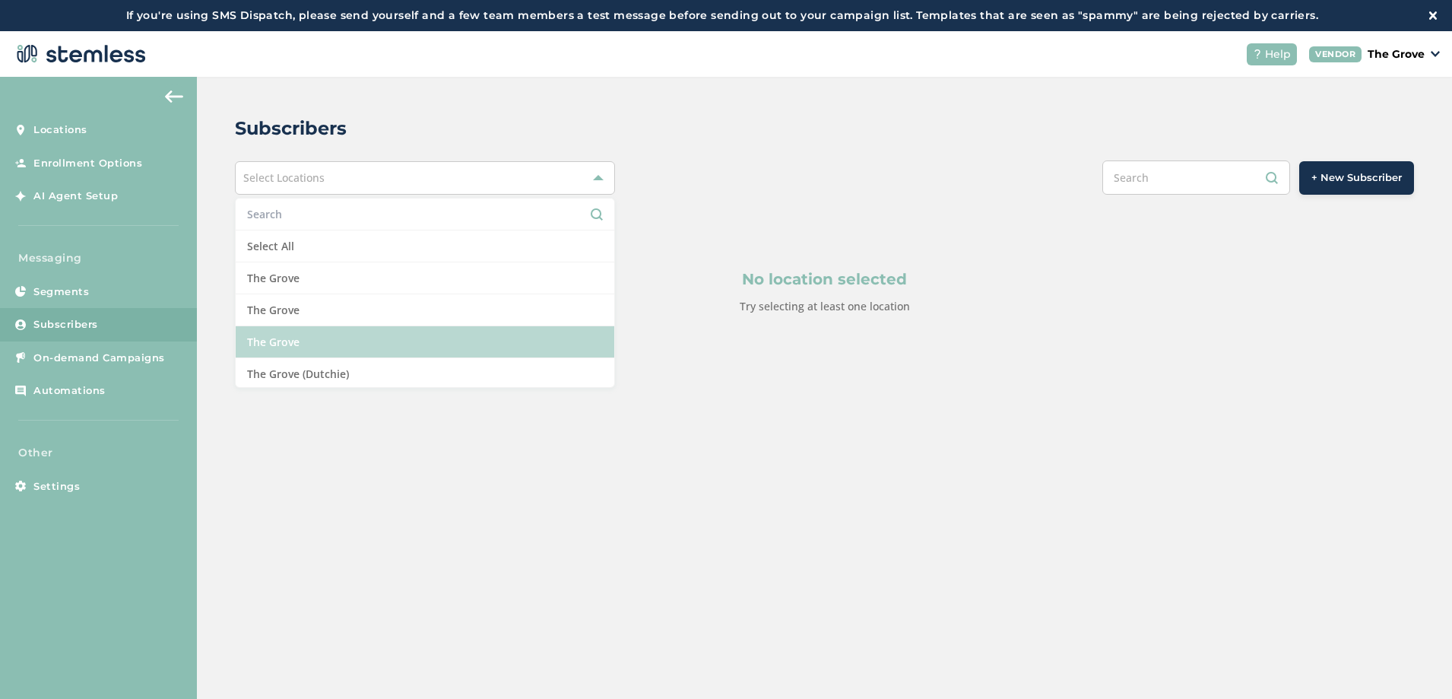
click at [313, 334] on li "The Grove" at bounding box center [425, 342] width 379 height 32
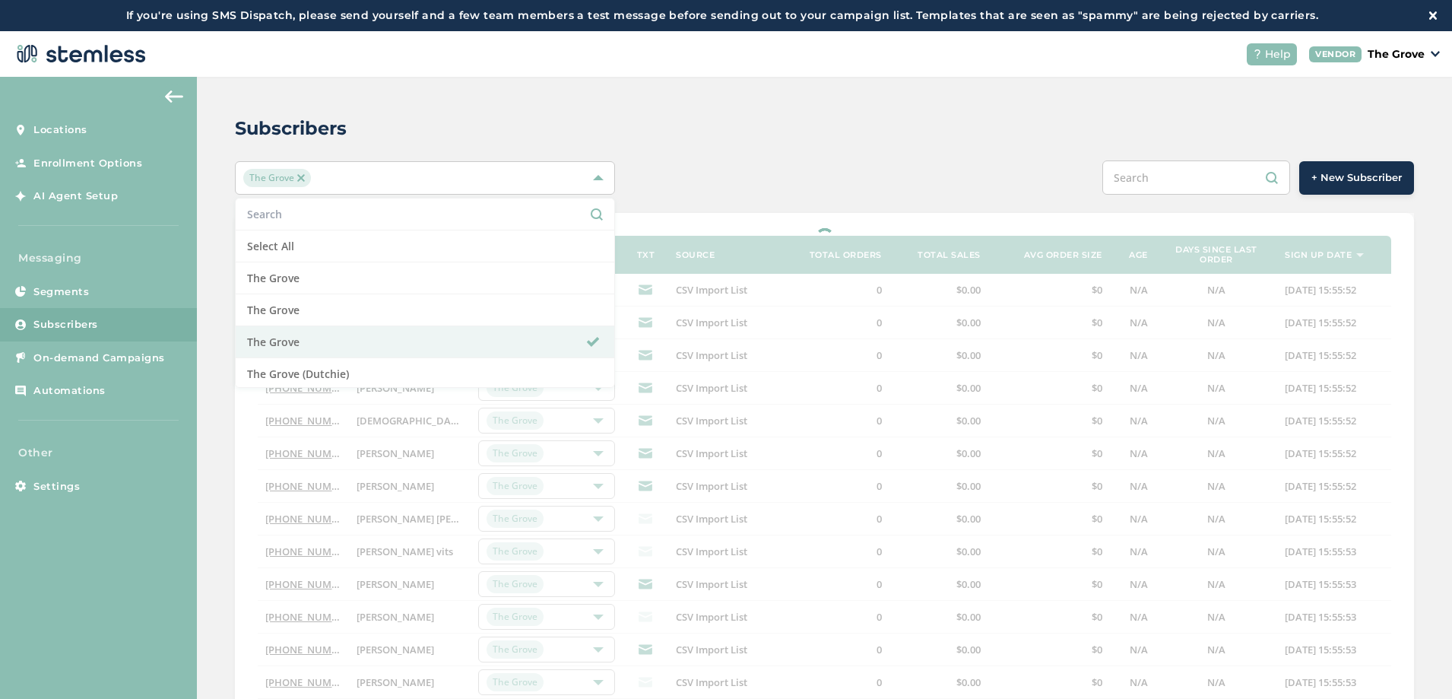
click at [427, 115] on div "Subscribers" at bounding box center [818, 128] width 1167 height 27
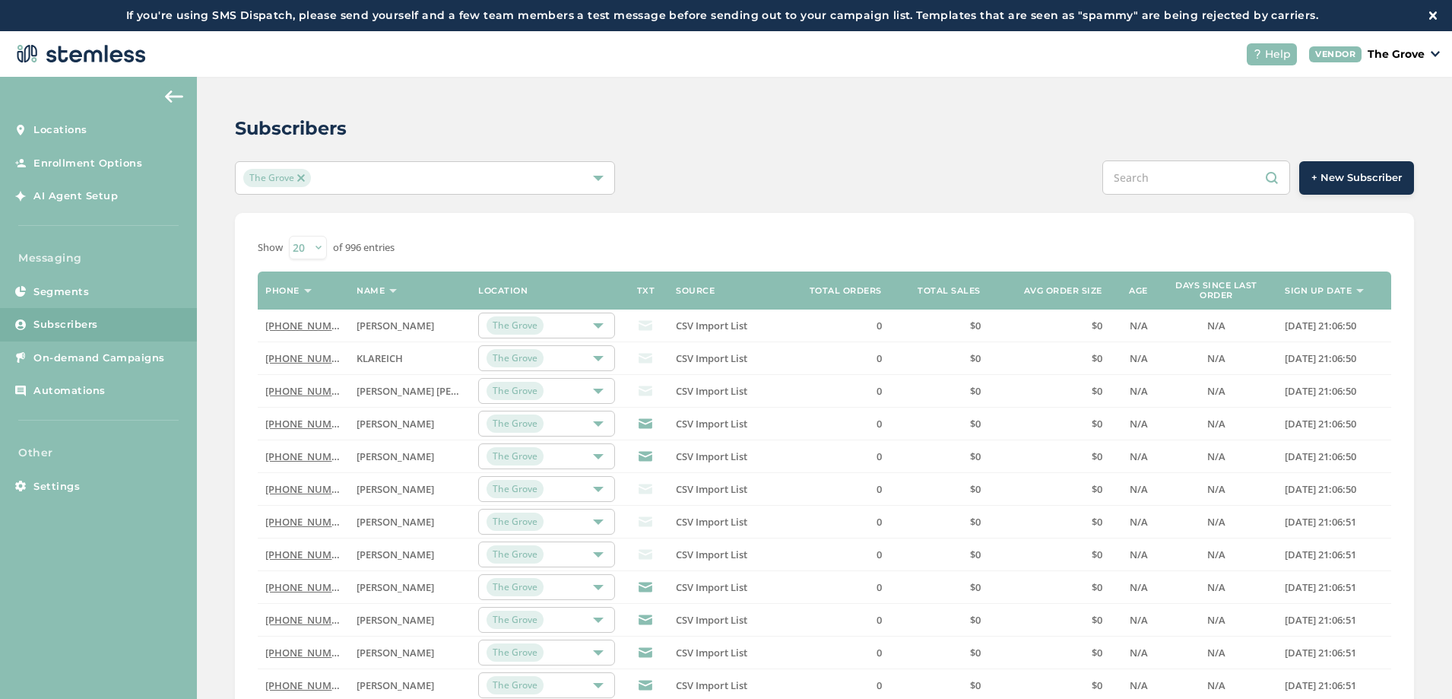
click at [303, 178] on img at bounding box center [301, 178] width 8 height 8
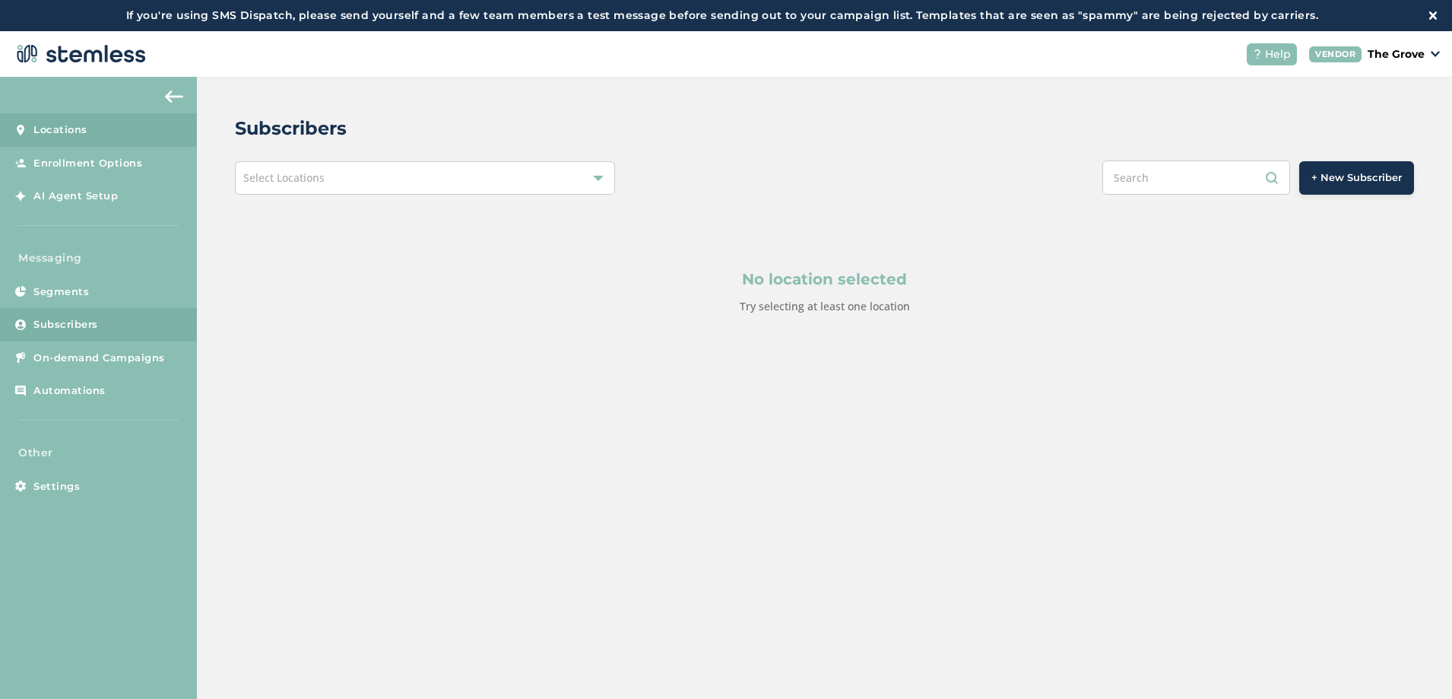
click at [109, 129] on link "Locations" at bounding box center [98, 129] width 197 height 33
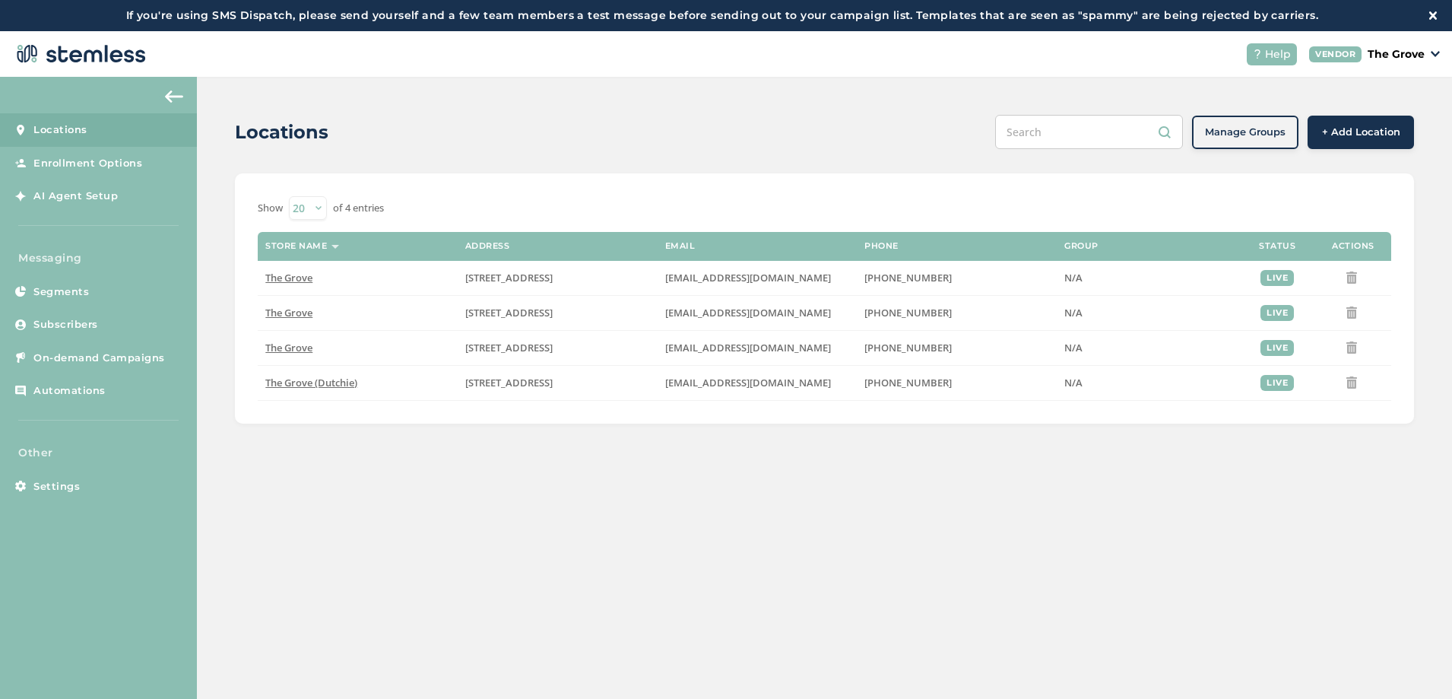
click at [1411, 59] on p "The Grove" at bounding box center [1396, 54] width 57 height 16
click at [581, 154] on div "Locations Manage Groups + Add Location Show 20 50 100 of 4 entries Store name A…" at bounding box center [824, 269] width 1255 height 385
